Goal: Find specific page/section: Find specific page/section

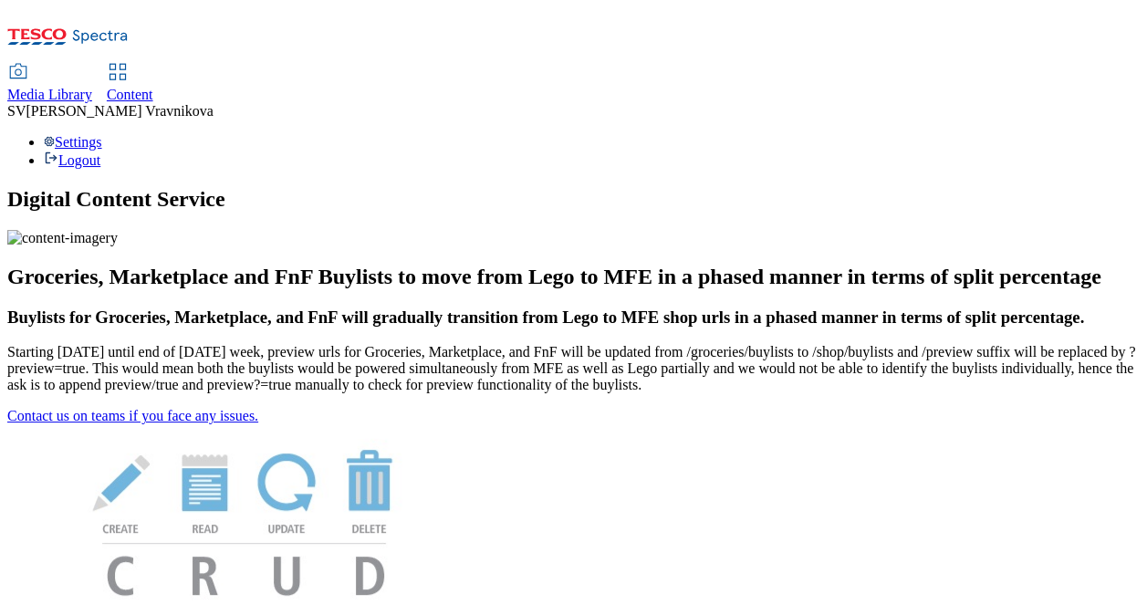
click at [92, 87] on span "Media Library" at bounding box center [49, 95] width 85 height 16
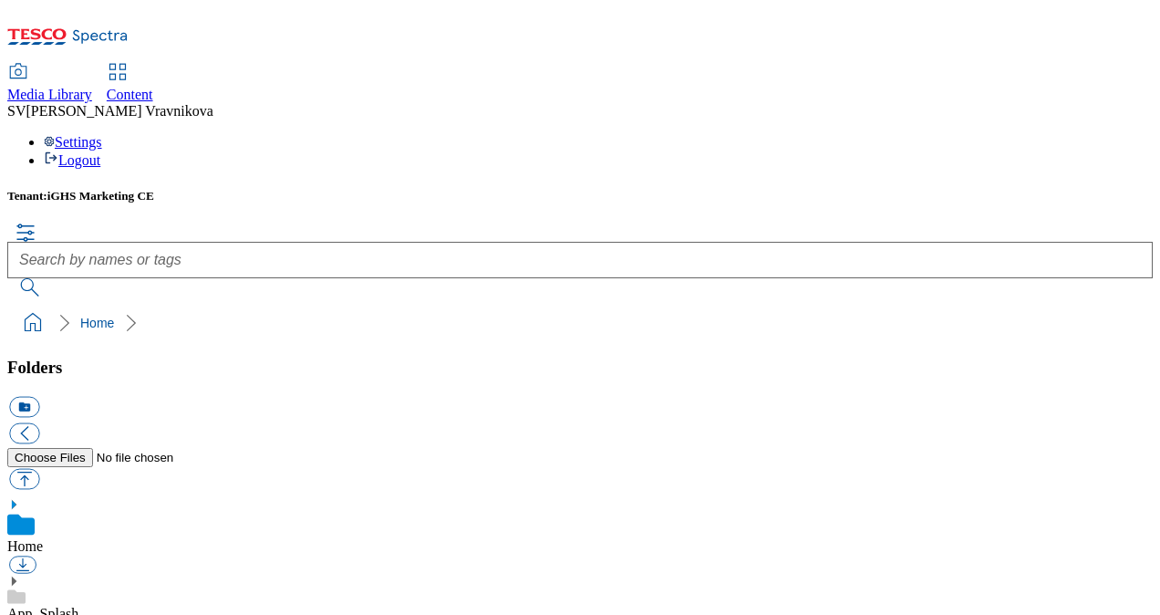
click at [553, 189] on div "Tenant: iGHS Marketing CE" at bounding box center [580, 243] width 1146 height 108
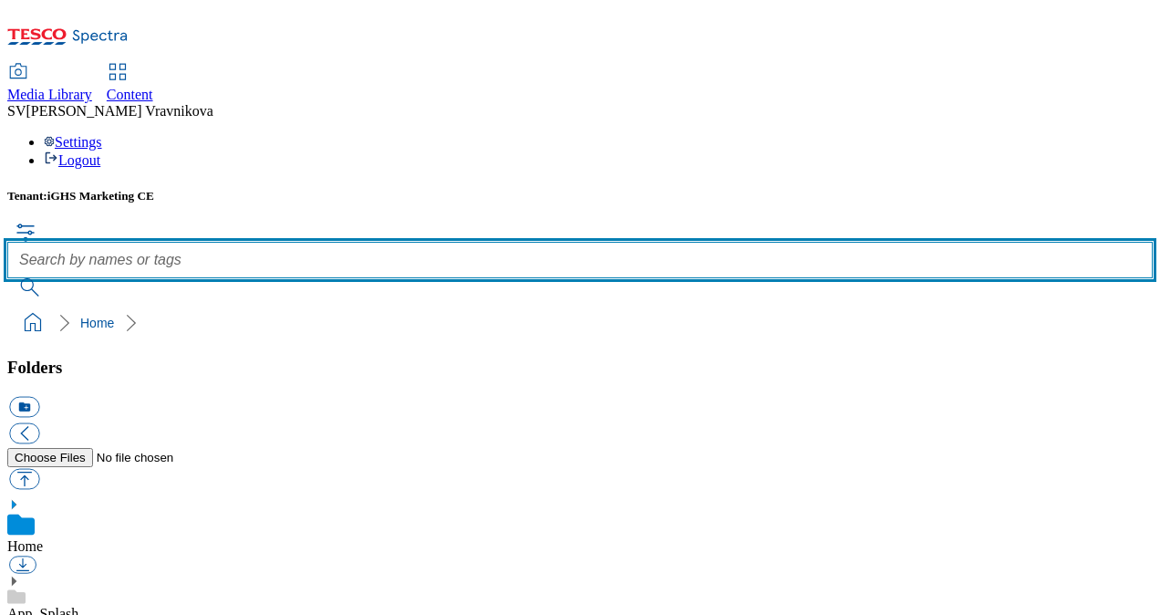
click at [562, 242] on input "text" at bounding box center [580, 260] width 1146 height 36
paste input "rounded_super_department_specialne_ponuky.jpeg"
type input "rounded_super_department_specialne_ponuky.jpeg"
click at [7, 278] on button "submit" at bounding box center [30, 287] width 47 height 18
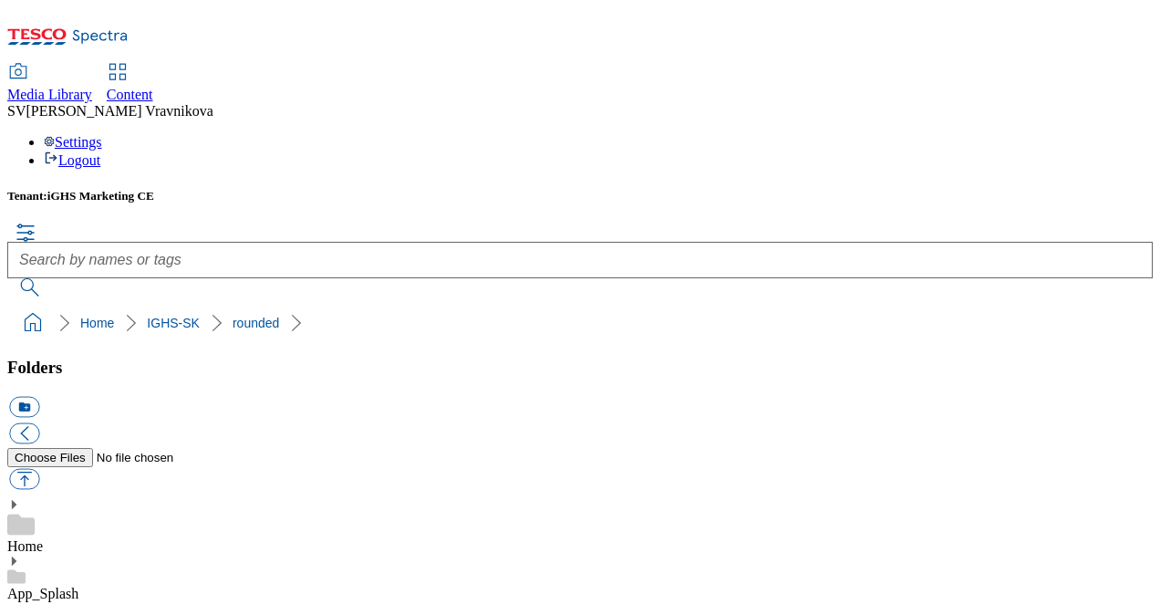
drag, startPoint x: 509, startPoint y: 352, endPoint x: 1065, endPoint y: 109, distance: 606.6
click at [1065, 189] on div "Tenant: iGHS Marketing CE" at bounding box center [580, 243] width 1146 height 108
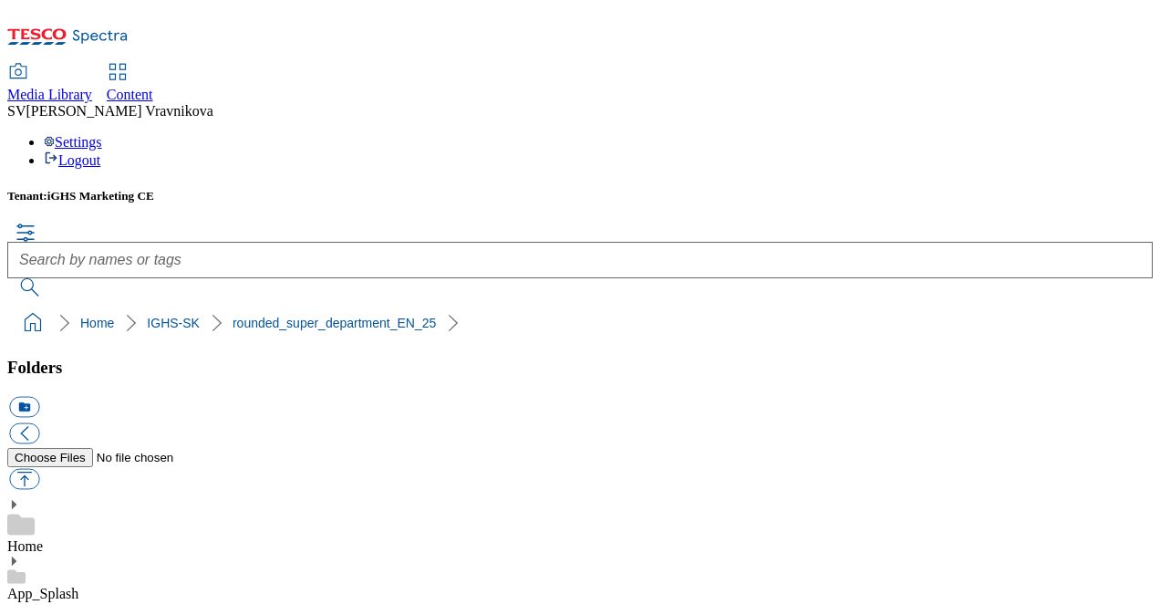
scroll to position [3558, 0]
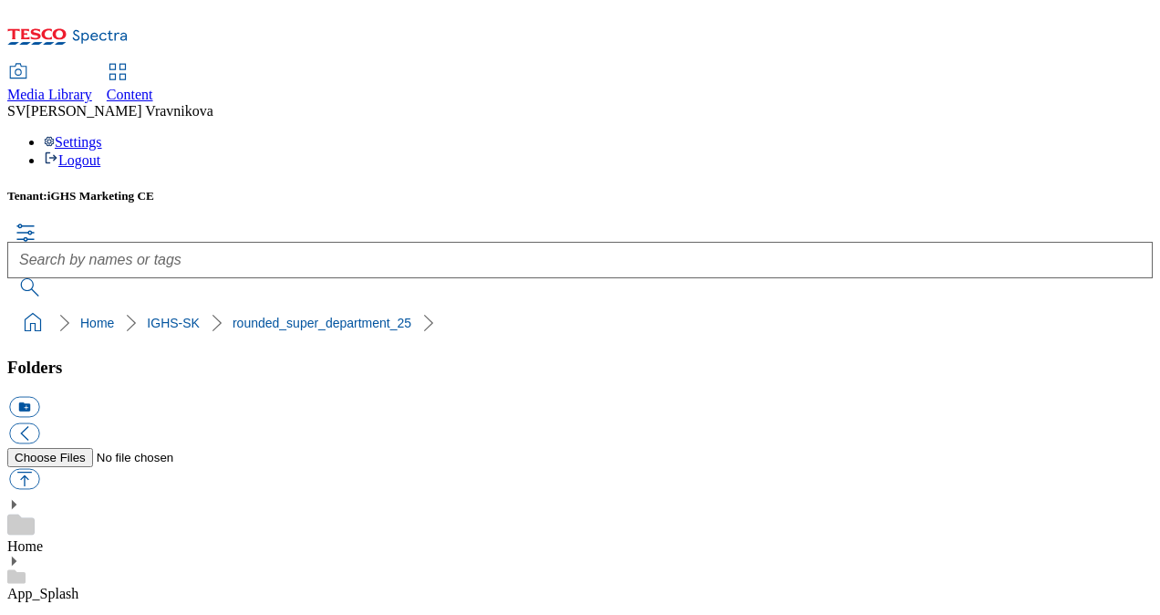
drag, startPoint x: 425, startPoint y: 368, endPoint x: 387, endPoint y: 358, distance: 39.6
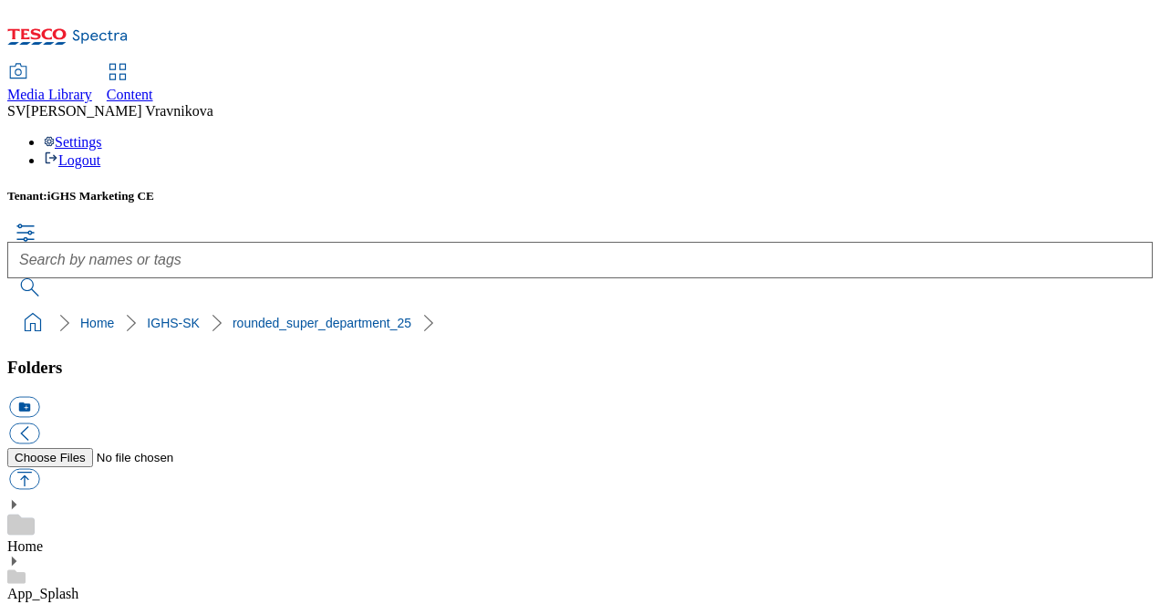
drag, startPoint x: 732, startPoint y: 467, endPoint x: 716, endPoint y: 477, distance: 18.5
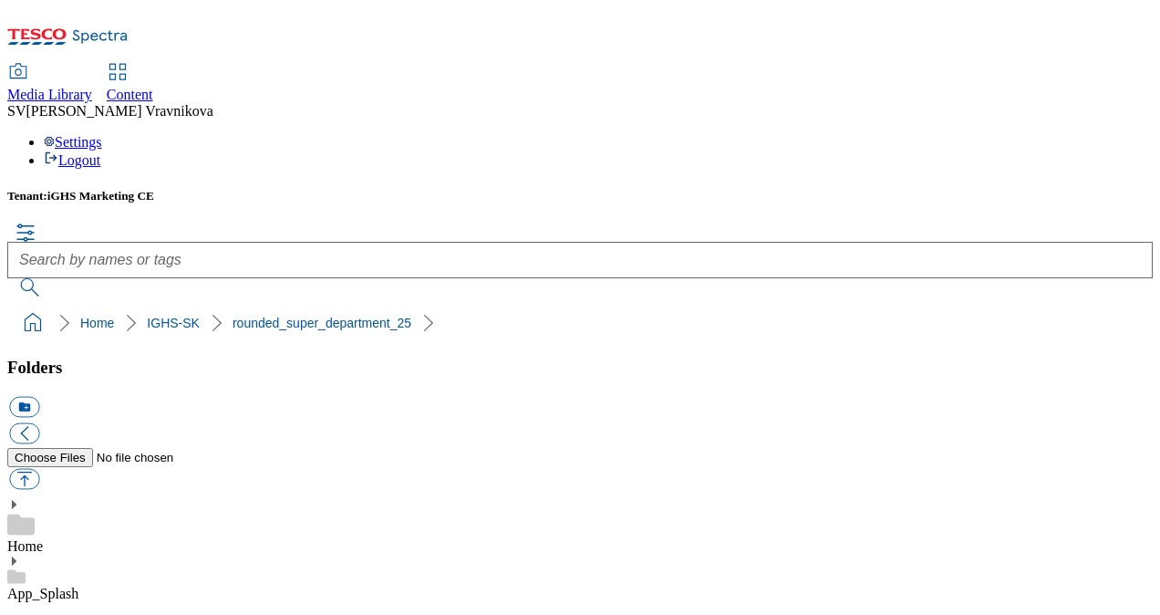
drag, startPoint x: 659, startPoint y: 334, endPoint x: 754, endPoint y: 329, distance: 95.0
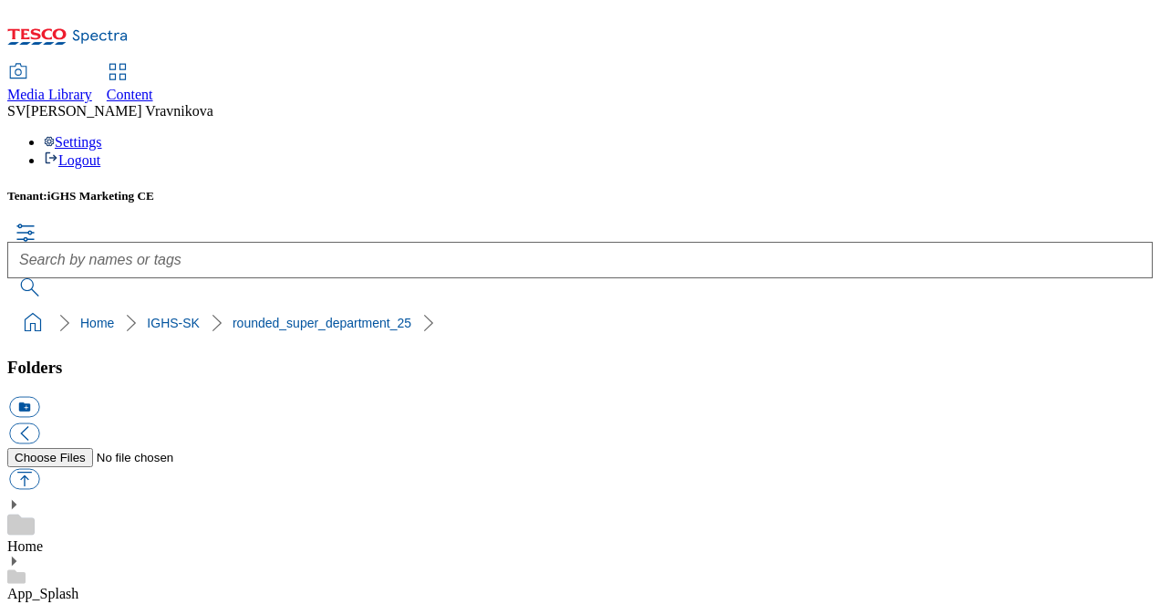
scroll to position [274, 0]
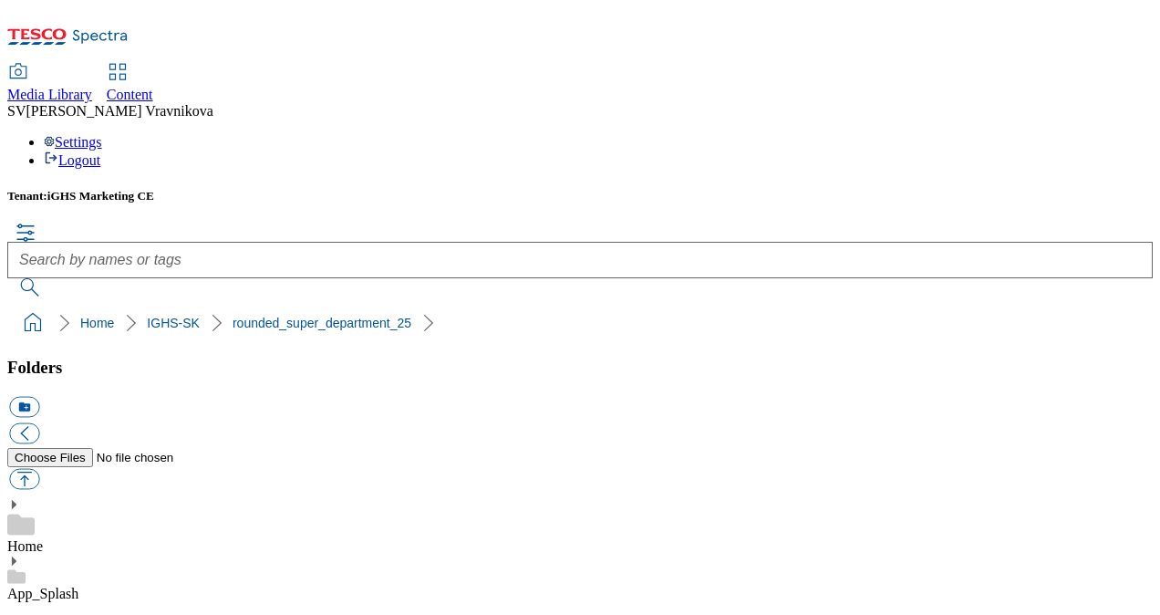
scroll to position [547, 0]
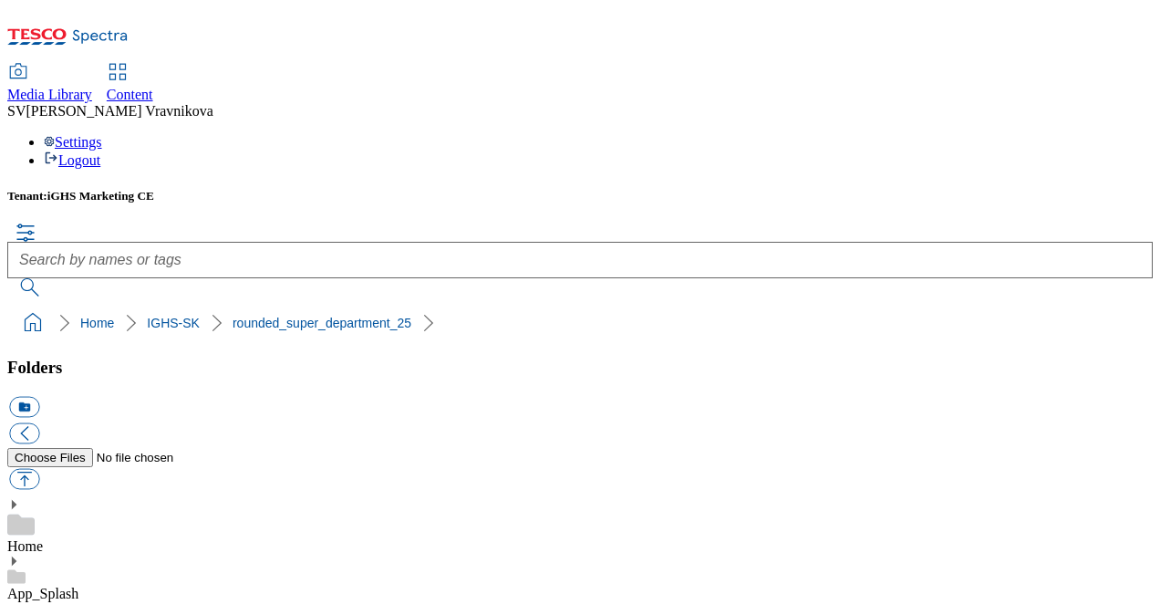
drag, startPoint x: 721, startPoint y: 358, endPoint x: 930, endPoint y: 376, distance: 210.6
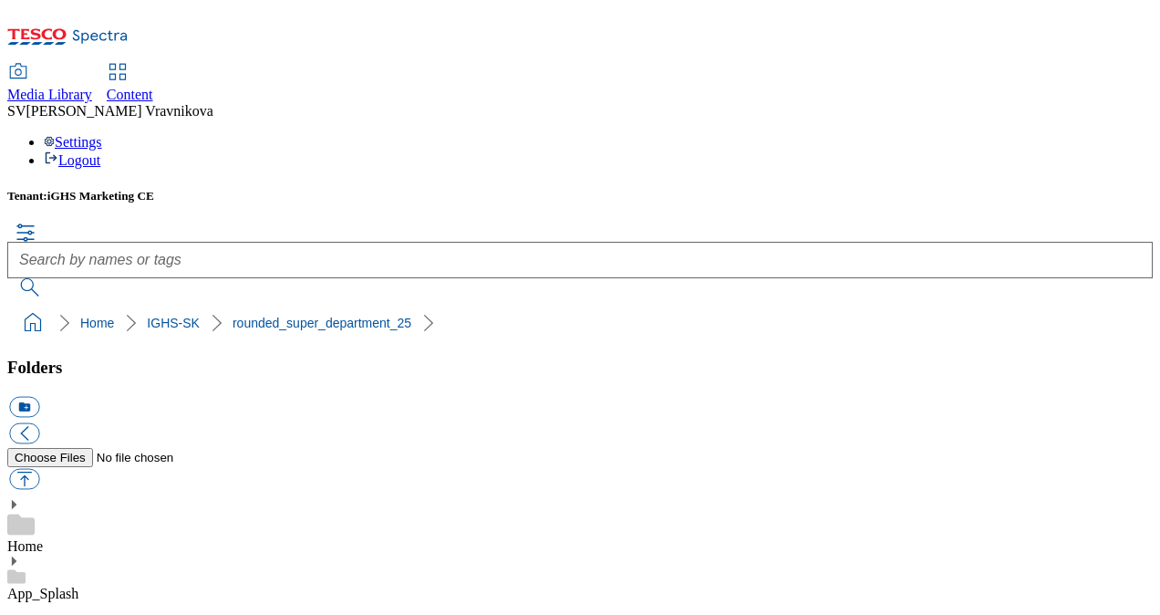
drag, startPoint x: 930, startPoint y: 376, endPoint x: 987, endPoint y: 392, distance: 58.9
drag, startPoint x: 951, startPoint y: 365, endPoint x: 963, endPoint y: 387, distance: 25.3
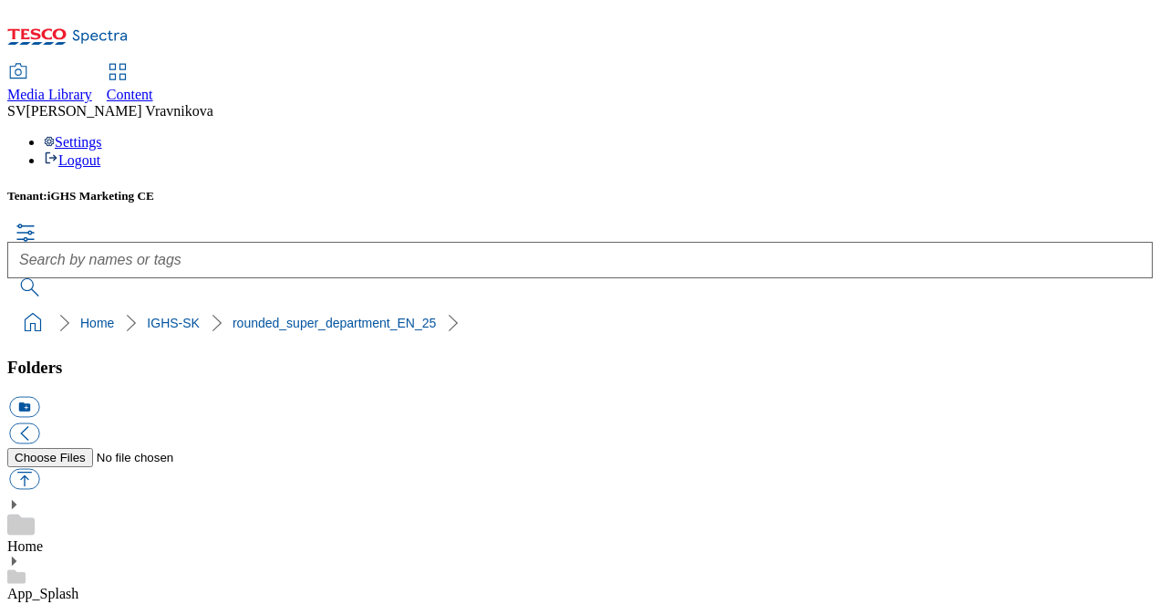
click at [20, 498] on icon at bounding box center [13, 504] width 13 height 13
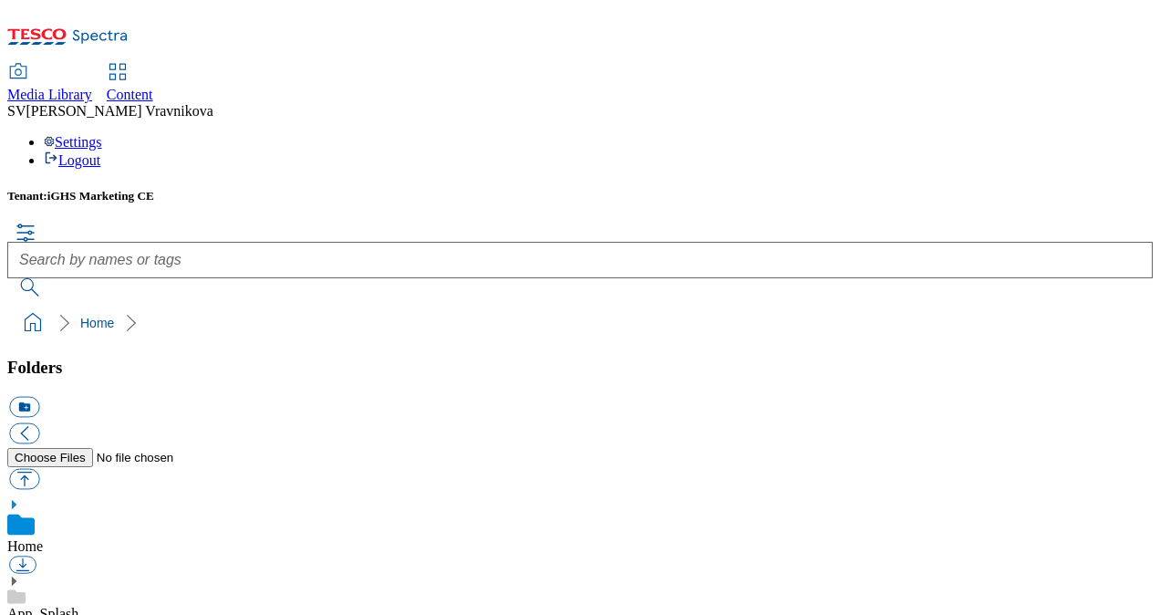
click at [20, 498] on icon at bounding box center [13, 504] width 13 height 13
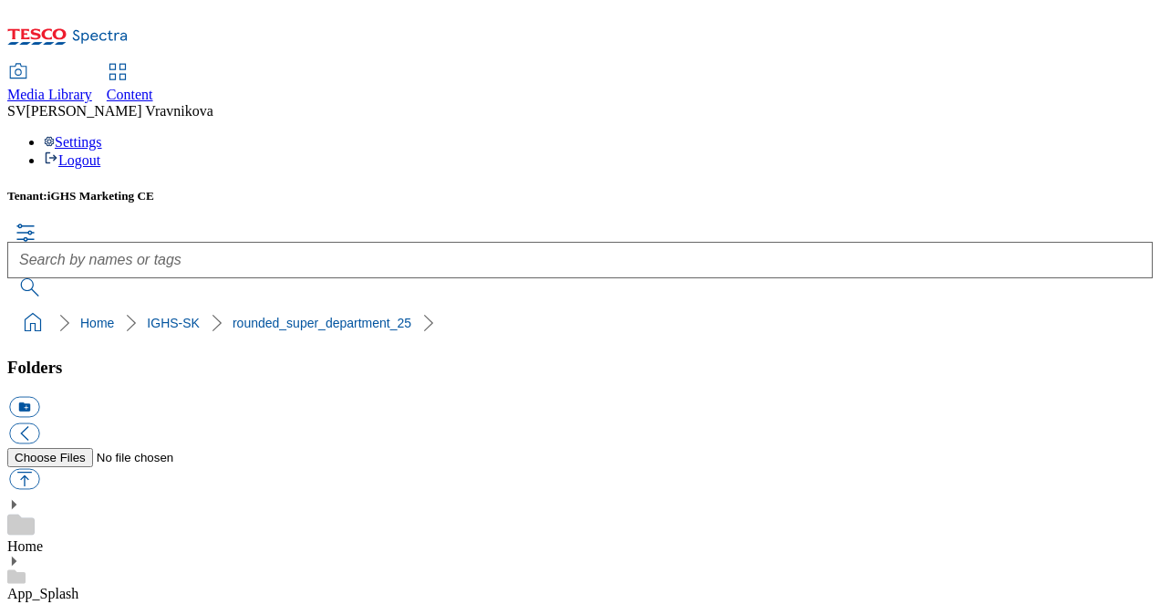
drag, startPoint x: 722, startPoint y: 390, endPoint x: 913, endPoint y: 389, distance: 190.7
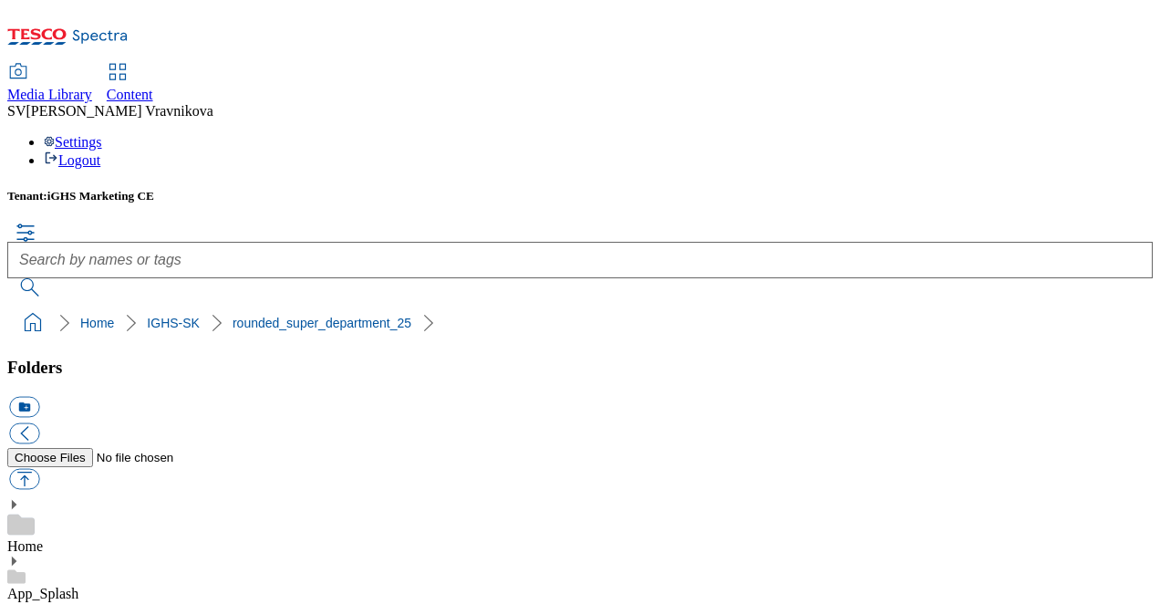
drag, startPoint x: 941, startPoint y: 370, endPoint x: 939, endPoint y: 430, distance: 59.4
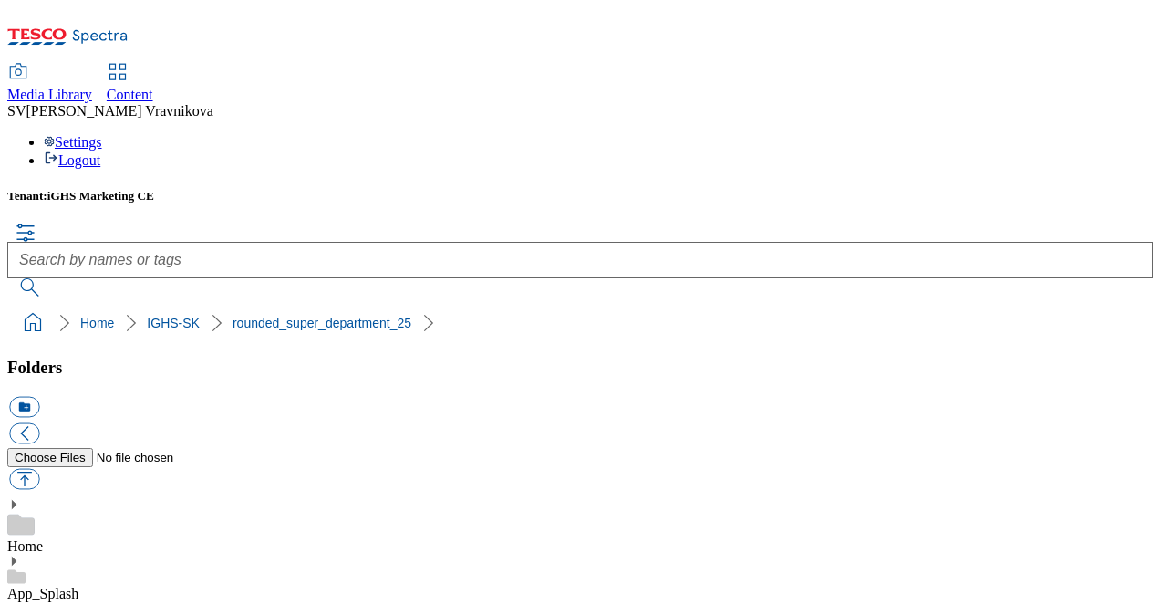
scroll to position [182, 0]
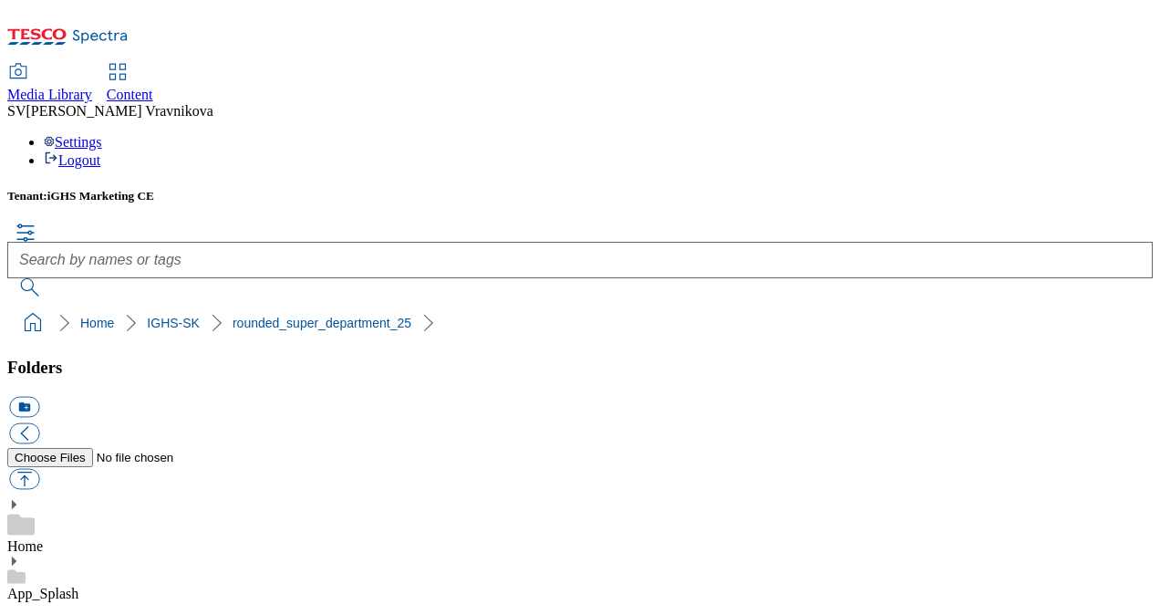
click at [614, 189] on div "Tenant: iGHS Marketing CE Home IGHS-SK rounded_super_department_25" at bounding box center [580, 264] width 1146 height 151
drag, startPoint x: 378, startPoint y: 374, endPoint x: 352, endPoint y: 400, distance: 36.8
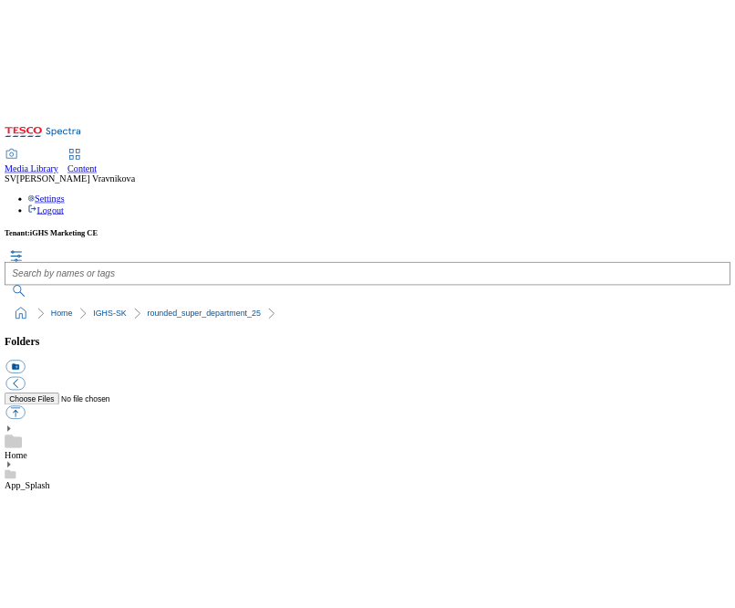
scroll to position [274, 0]
